Goal: Transaction & Acquisition: Purchase product/service

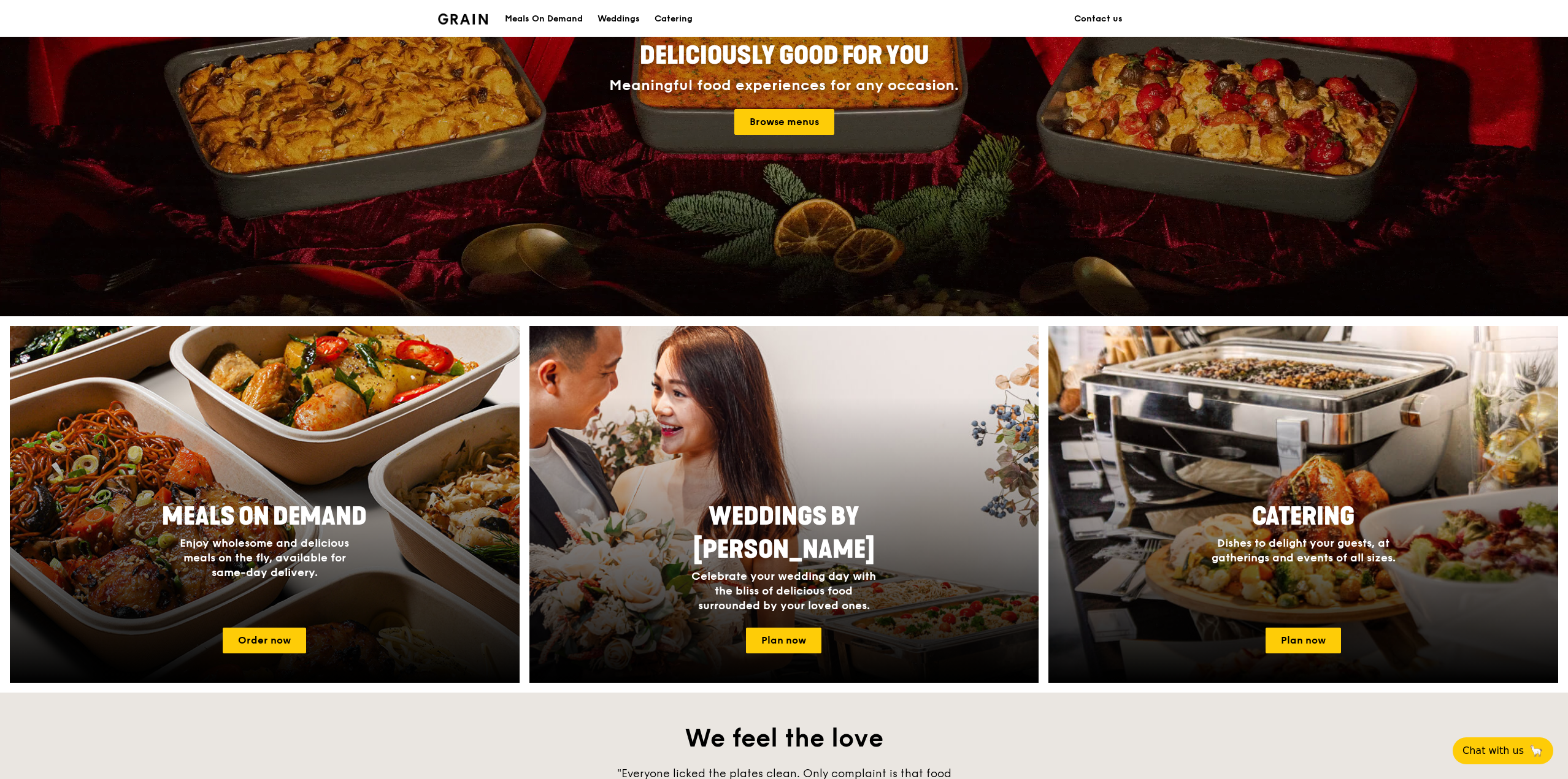
scroll to position [184, 0]
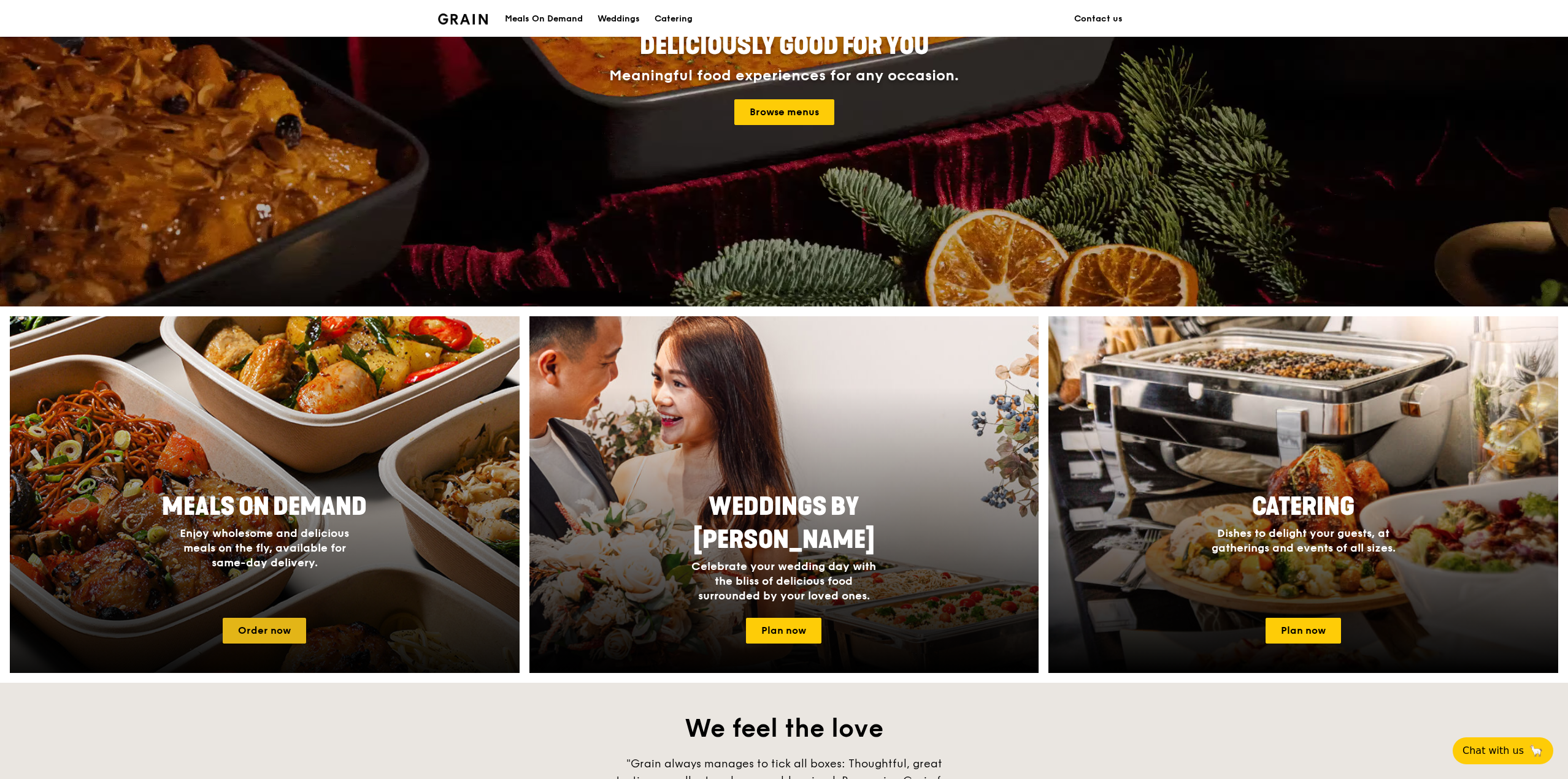
click at [280, 635] on link "Order now" at bounding box center [264, 631] width 83 height 26
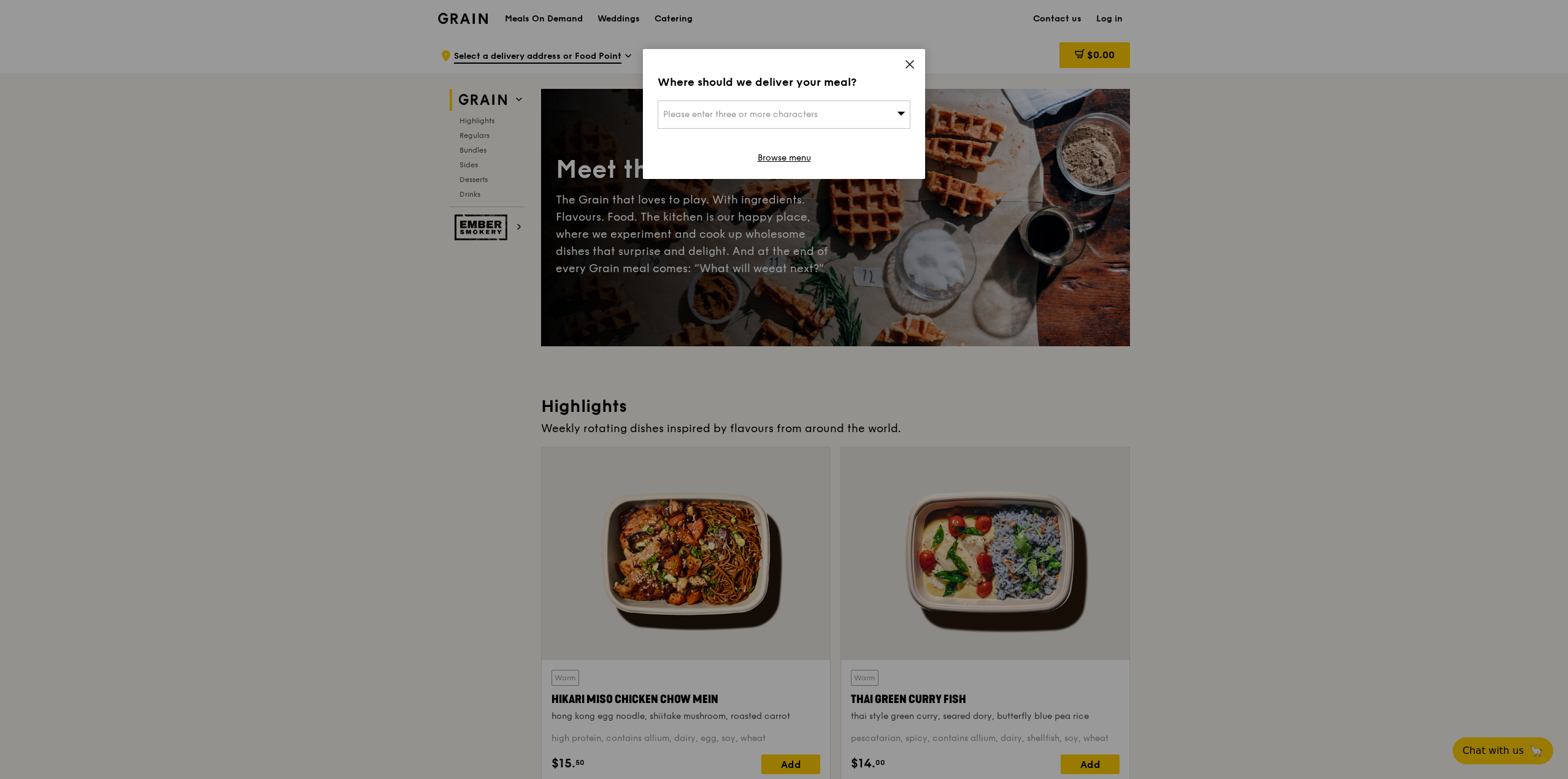
click at [898, 113] on icon at bounding box center [901, 113] width 8 height 9
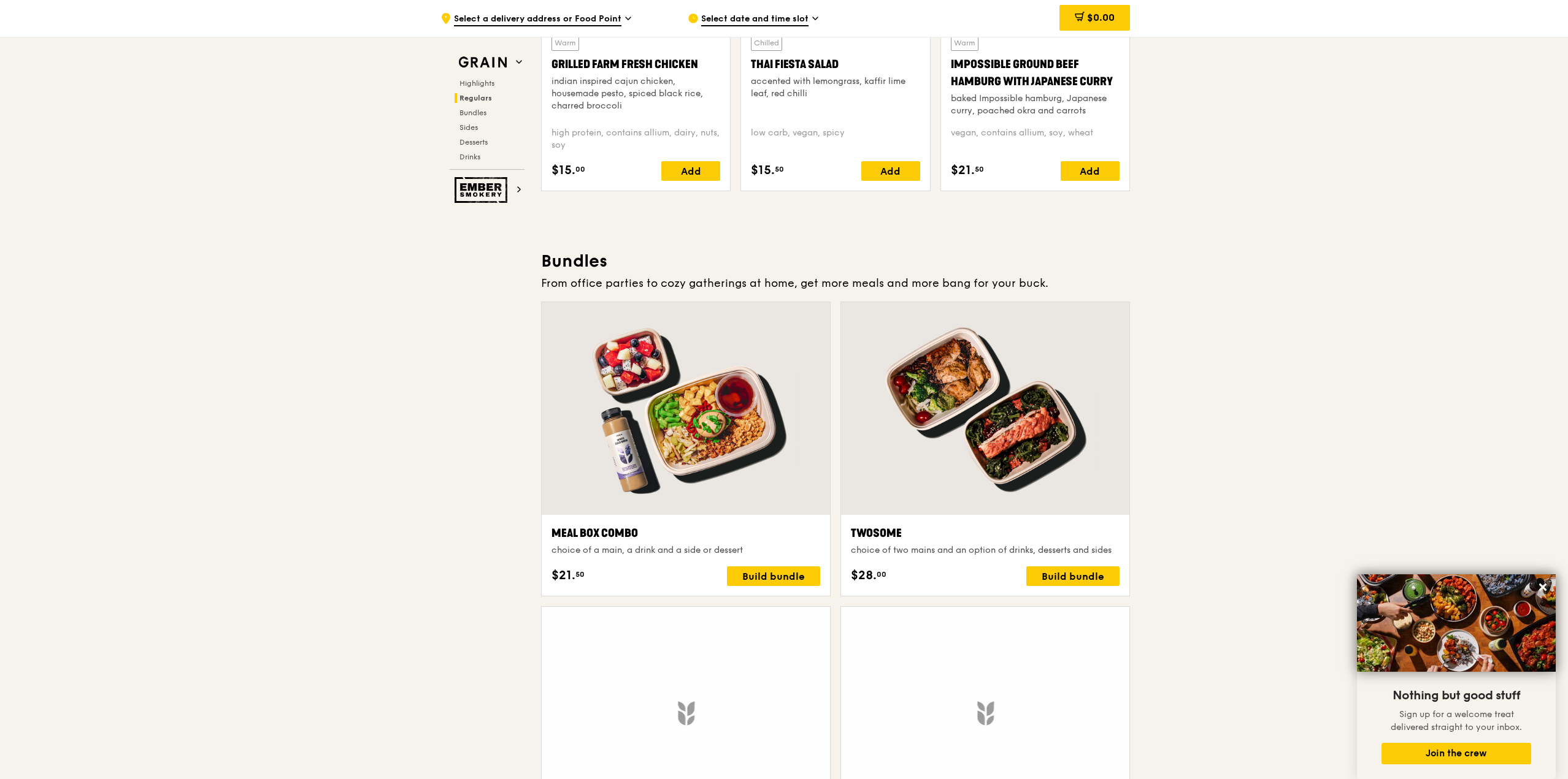
scroll to position [1655, 0]
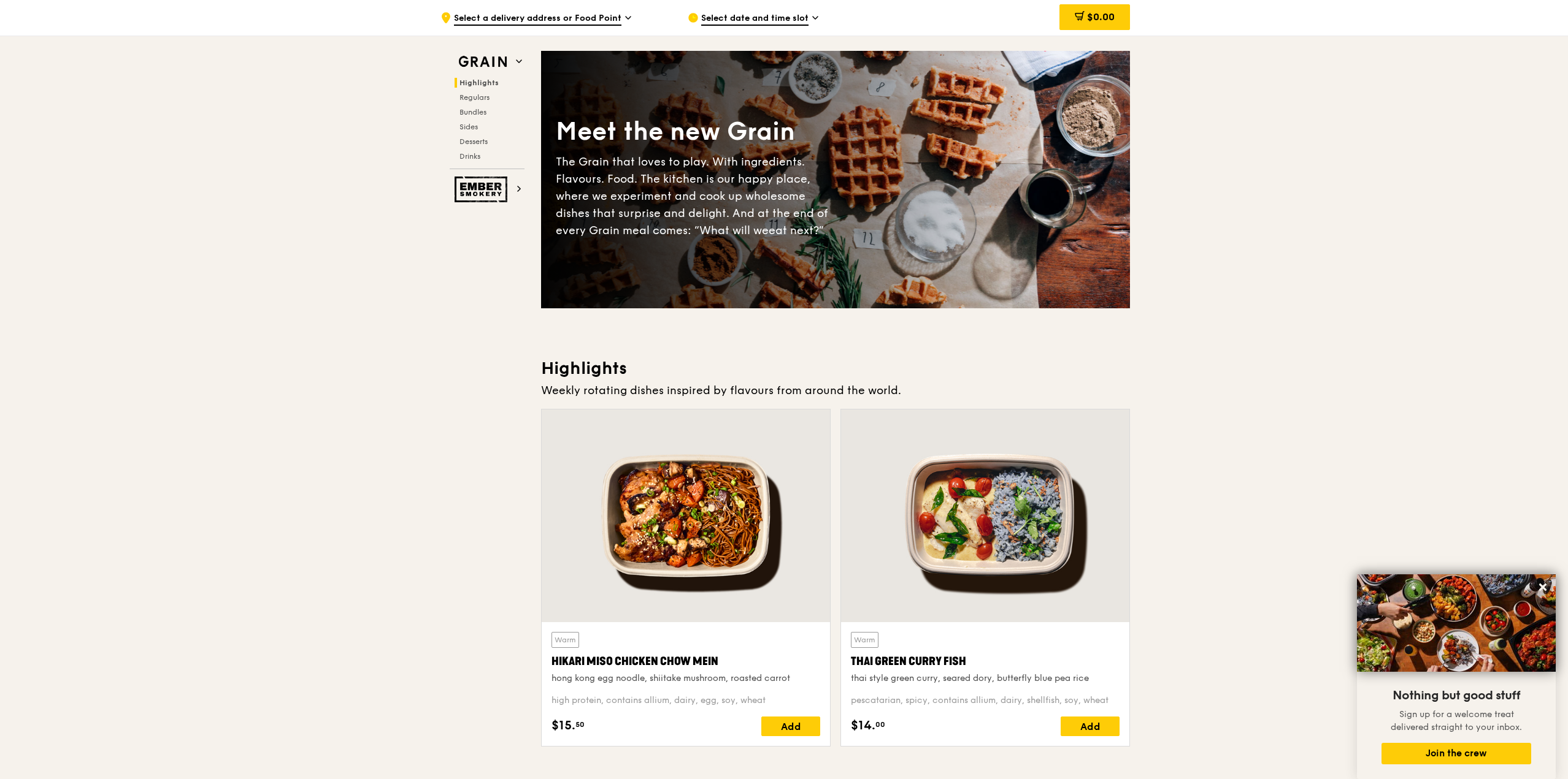
scroll to position [0, 0]
